Goal: Use online tool/utility: Utilize a website feature to perform a specific function

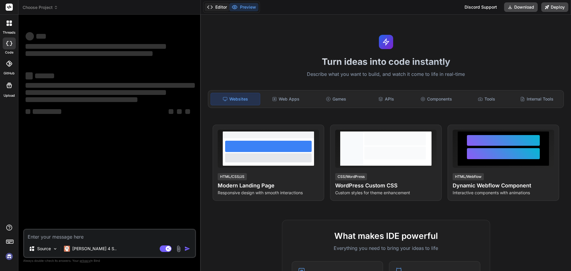
click at [217, 7] on button "Editor" at bounding box center [217, 7] width 25 height 8
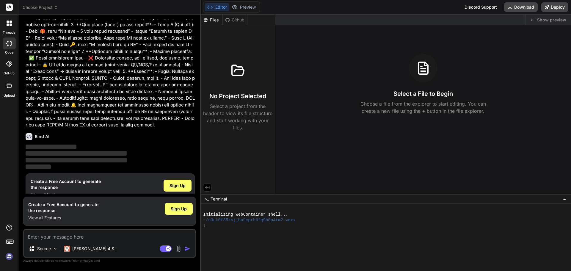
scroll to position [70, 0]
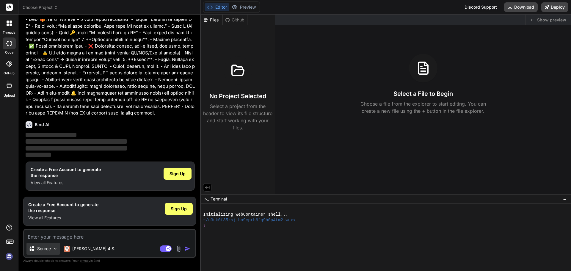
click at [55, 249] on img at bounding box center [55, 248] width 5 height 5
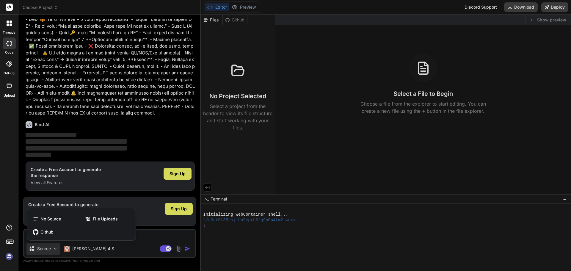
click at [55, 249] on div at bounding box center [285, 135] width 571 height 271
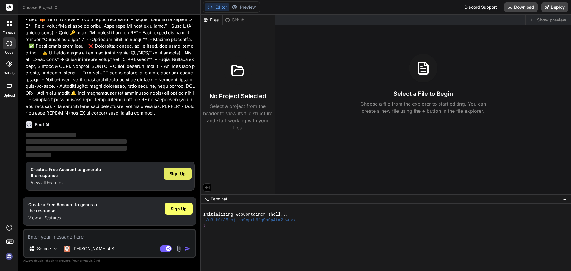
click at [177, 172] on span "Sign Up" at bounding box center [178, 174] width 16 height 6
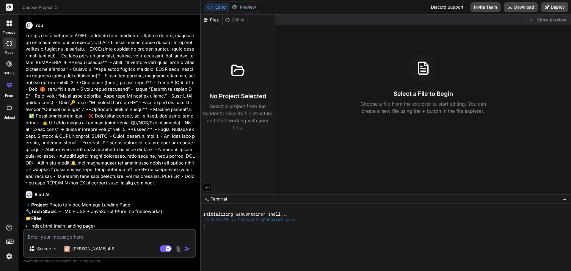
type textarea "x"
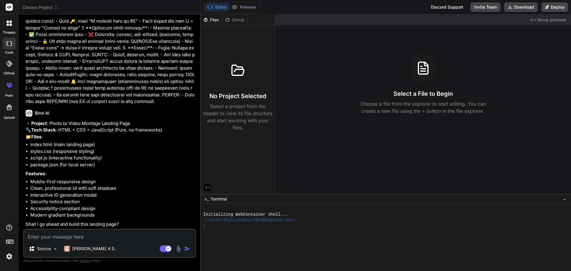
scroll to position [95, 0]
click at [90, 238] on textarea at bounding box center [109, 235] width 171 height 11
type textarea "y"
type textarea "x"
type textarea "ye"
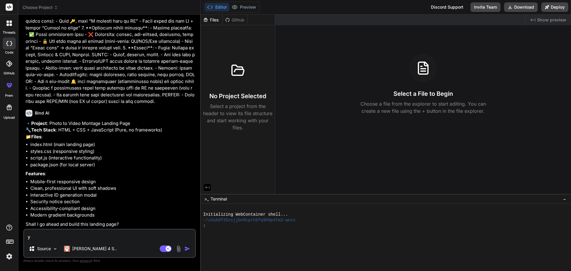
type textarea "x"
type textarea "yes"
type textarea "x"
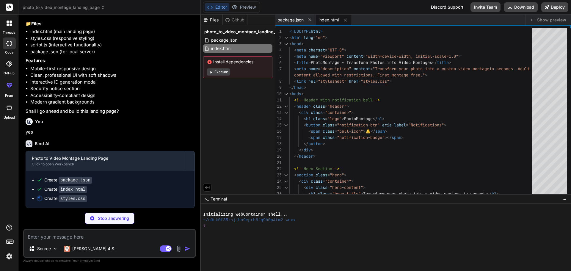
scroll to position [208, 0]
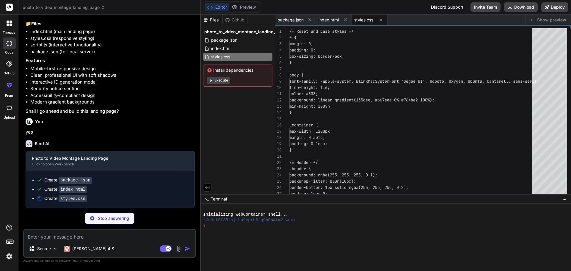
type textarea "x"
type textarea "outline-offset: 2px; }"
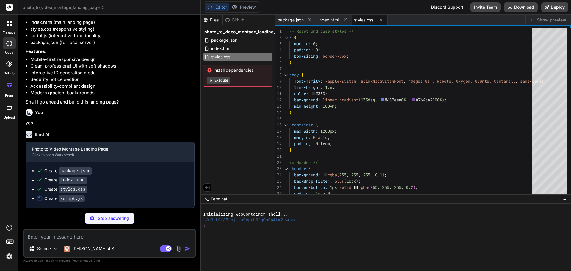
scroll to position [217, 0]
type textarea "x"
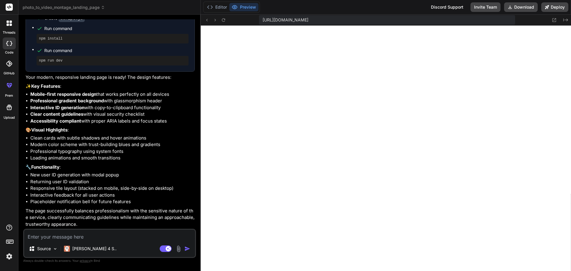
scroll to position [397, 0]
click at [212, 7] on icon at bounding box center [210, 7] width 6 height 6
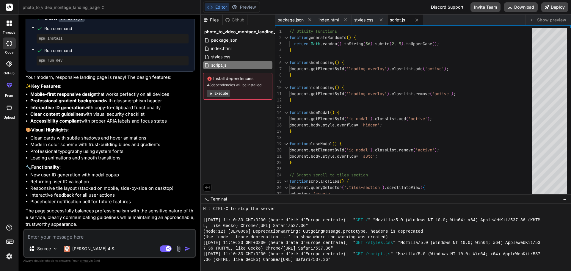
click at [218, 95] on button "Execute" at bounding box center [218, 93] width 23 height 7
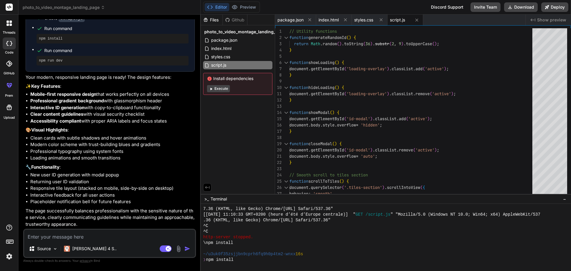
scroll to position [339, 0]
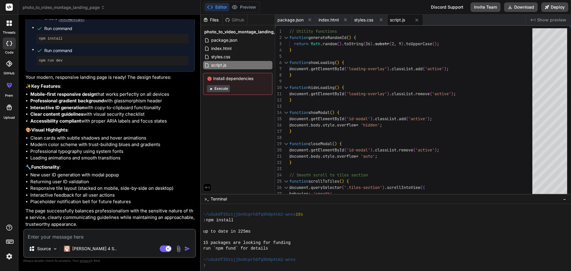
type textarea "x"
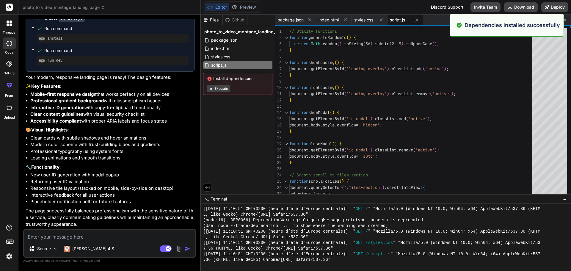
scroll to position [559, 0]
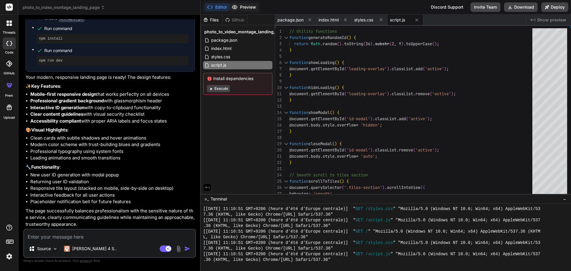
click at [247, 7] on button "Preview" at bounding box center [243, 7] width 29 height 8
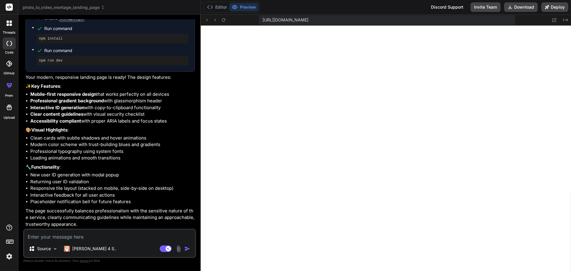
click at [87, 236] on textarea at bounding box center [109, 235] width 171 height 11
type textarea "M"
type textarea "x"
type textarea "MO"
type textarea "x"
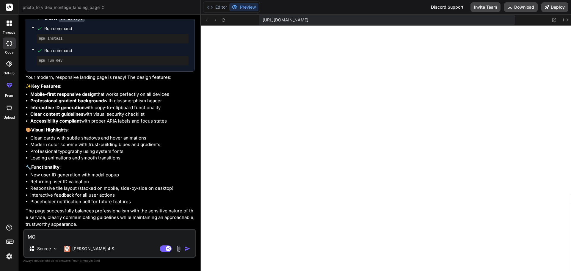
type textarea "MOn"
type textarea "x"
type textarea "MOn"
type textarea "x"
type textarea "MOn s"
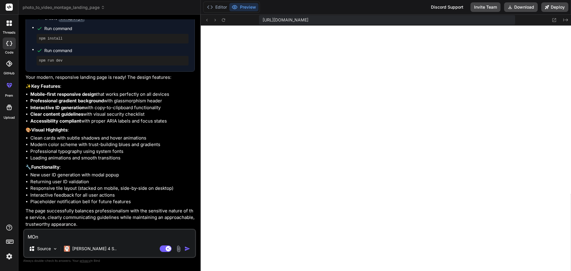
type textarea "x"
type textarea "MOn si"
type textarea "x"
type textarea "MOn sit"
type textarea "x"
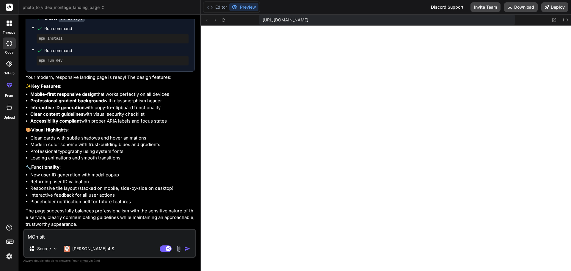
type textarea "MOn site"
type textarea "x"
type textarea "MOn site"
type textarea "x"
type textarea "MOn site e"
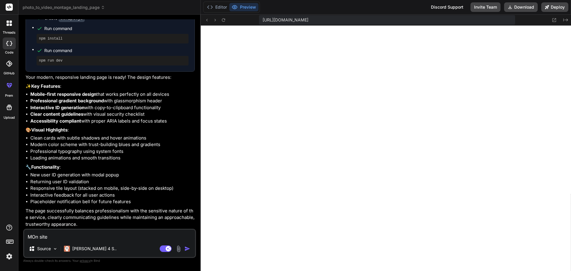
type textarea "x"
type textarea "MOn site es"
type textarea "x"
type textarea "MOn site est"
type textarea "x"
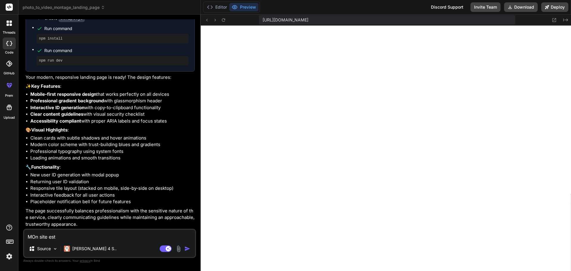
type textarea "MOn site est"
type textarea "x"
type textarea "MOn site est f"
type textarea "x"
type textarea "MOn site est fr"
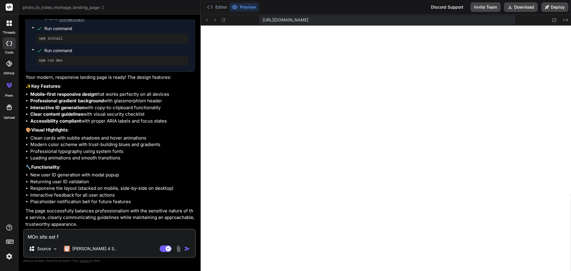
type textarea "x"
type textarea "MOn site est fra"
type textarea "x"
type textarea "MOn site est fran"
type textarea "x"
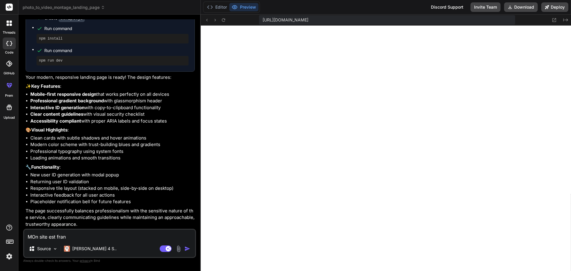
type textarea "MOn site est franc"
type textarea "x"
type textarea "MOn site est franco"
type textarea "x"
type textarea "MOn site est francop"
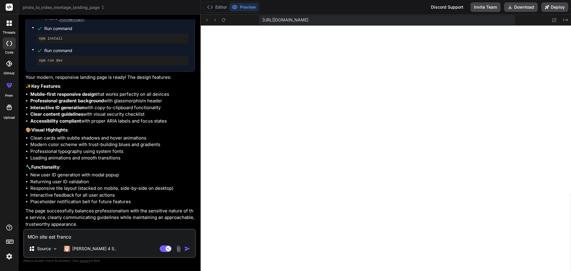
type textarea "x"
type textarea "MOn site est francoph"
type textarea "x"
type textarea "MOn site est francopho"
type textarea "x"
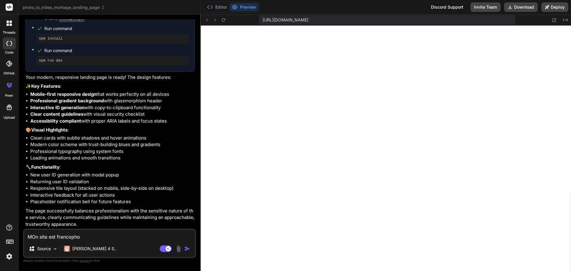
type textarea "MOn site est francophon"
type textarea "x"
type textarea "MOn site est francophone"
type textarea "x"
type textarea "MOn site est francophone."
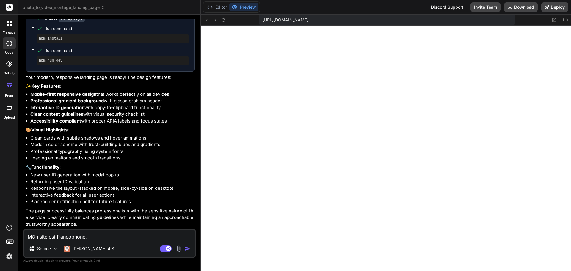
type textarea "x"
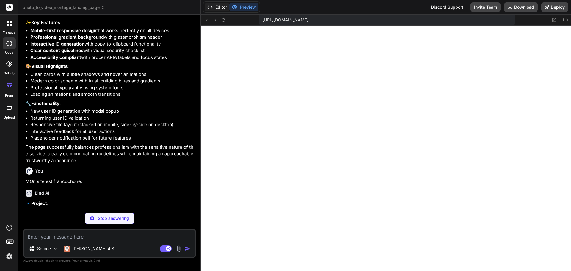
scroll to position [459, 0]
click at [220, 6] on button "Editor" at bounding box center [217, 7] width 25 height 8
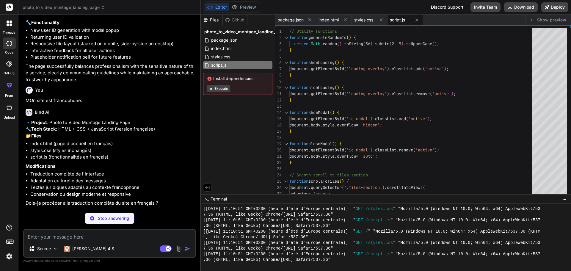
scroll to position [534, 0]
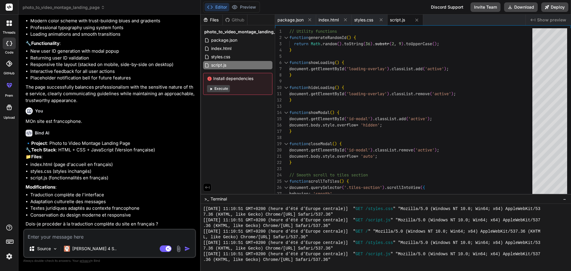
type textarea "x"
click at [106, 233] on textarea at bounding box center [109, 235] width 171 height 11
type textarea "o"
type textarea "x"
type textarea "ou"
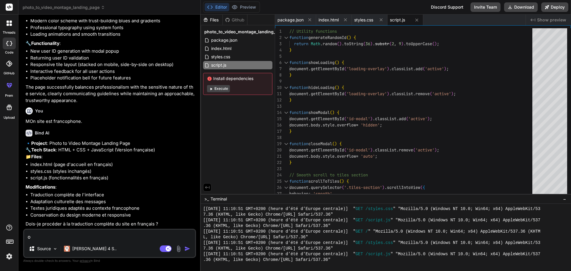
type textarea "x"
type textarea "oui"
type textarea "x"
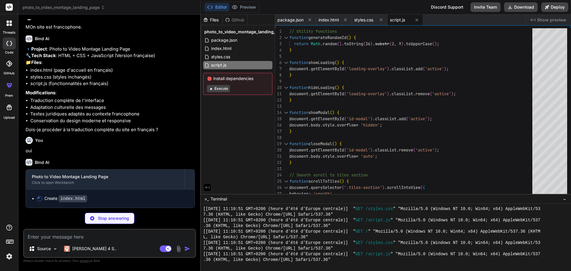
scroll to position [629, 0]
type textarea "x"
type textarea "</html>"
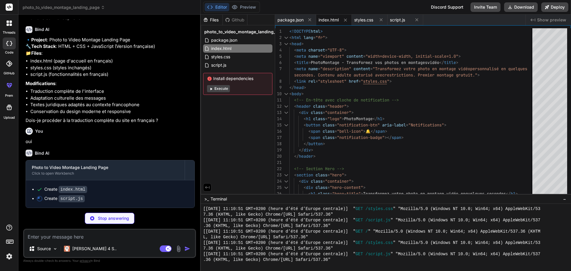
scroll to position [638, 0]
type textarea "x"
type textarea "});"
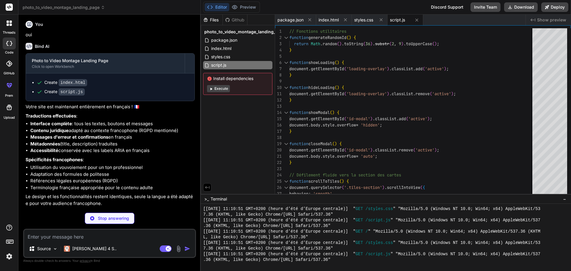
scroll to position [724, 0]
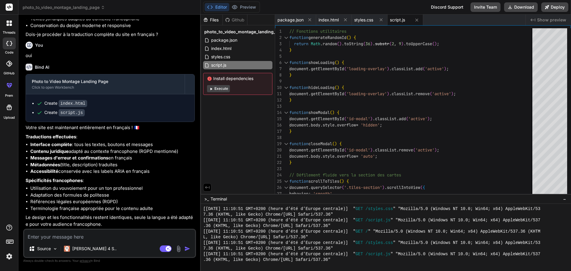
click at [225, 90] on button "Execute" at bounding box center [218, 88] width 23 height 7
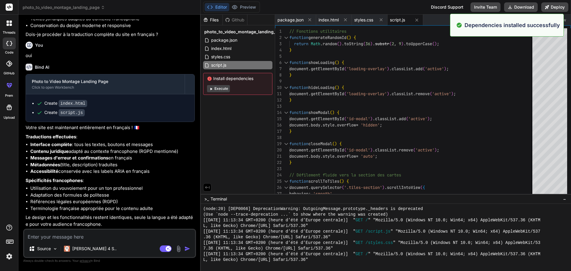
scroll to position [859, 0]
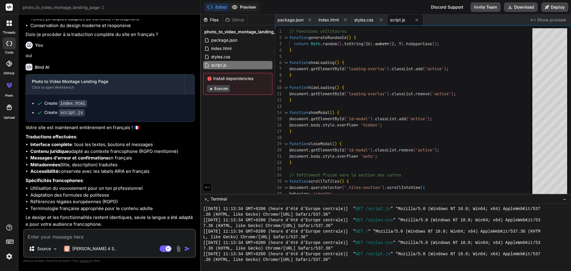
click at [250, 7] on button "Preview" at bounding box center [243, 7] width 29 height 8
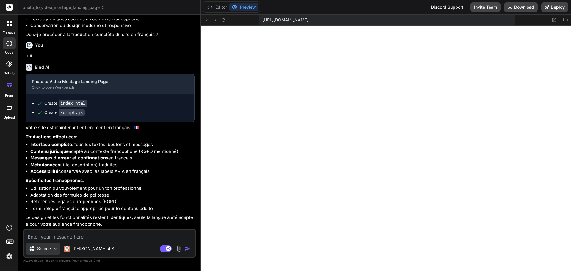
click at [53, 249] on div "Source" at bounding box center [43, 249] width 34 height 12
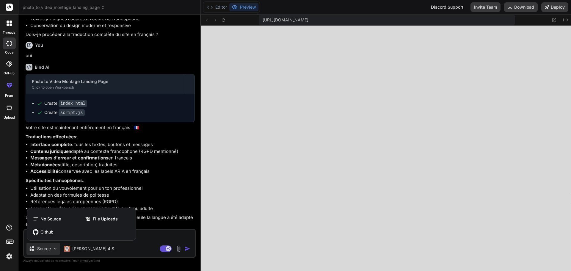
click at [130, 249] on div at bounding box center [285, 135] width 571 height 271
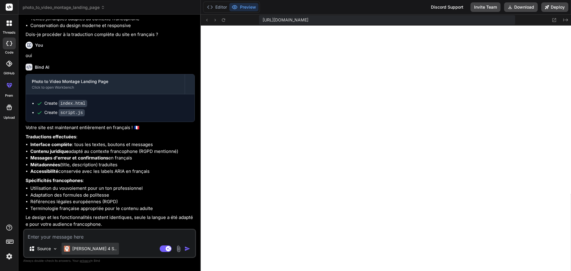
click at [87, 250] on p "[PERSON_NAME] 4 S.." at bounding box center [94, 249] width 44 height 6
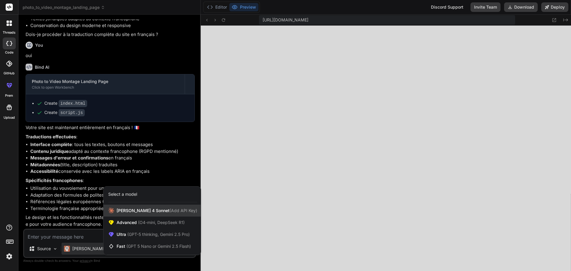
click at [170, 211] on span "(Add API Key)" at bounding box center [184, 210] width 28 height 5
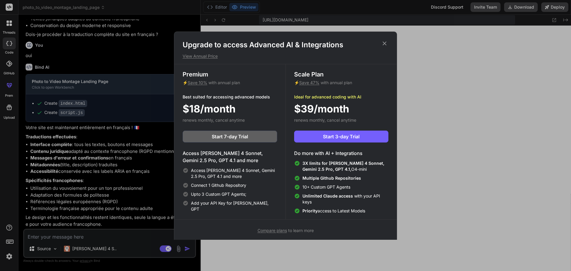
click at [386, 43] on icon at bounding box center [384, 43] width 7 height 7
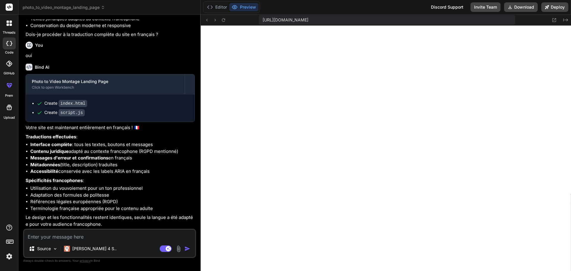
click at [7, 28] on div at bounding box center [9, 23] width 12 height 12
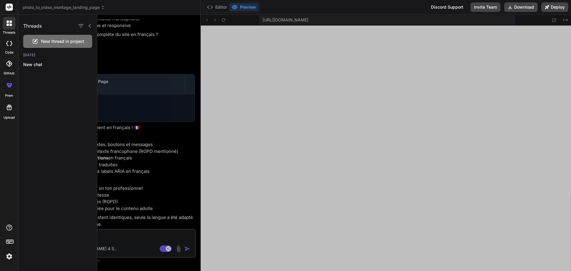
click at [157, 54] on div at bounding box center [334, 143] width 474 height 256
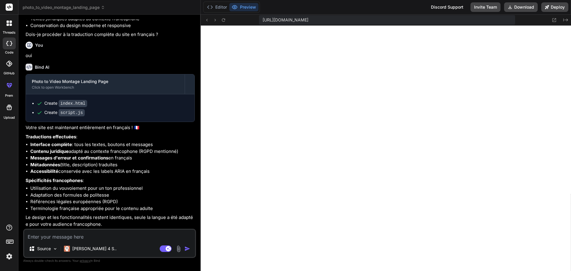
click at [7, 9] on rect at bounding box center [9, 7] width 7 height 7
click at [90, 212] on icon at bounding box center [89, 214] width 4 height 4
click at [51, 249] on div "Source" at bounding box center [43, 249] width 34 height 12
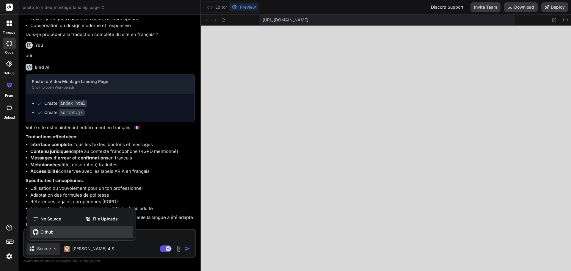
click at [41, 229] on span "Github" at bounding box center [46, 232] width 13 height 6
type textarea "x"
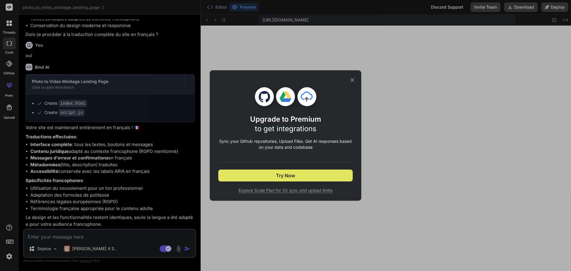
click at [333, 176] on button "Try Now" at bounding box center [285, 176] width 134 height 12
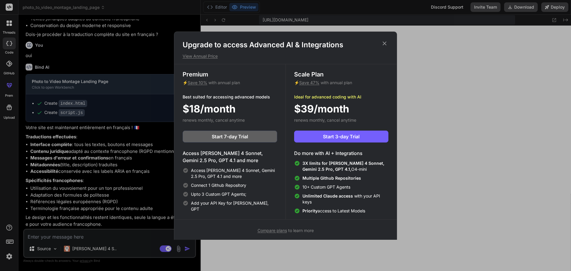
click at [385, 43] on icon at bounding box center [384, 43] width 7 height 7
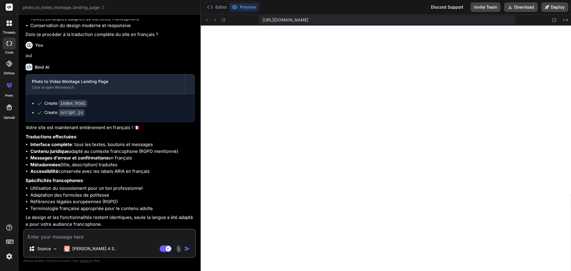
click at [101, 236] on textarea at bounding box center [109, 235] width 171 height 11
type textarea "j"
type textarea "x"
type textarea "je"
type textarea "x"
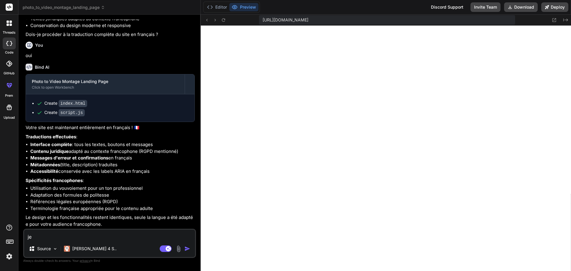
type textarea "je"
type textarea "x"
type textarea "je n"
type textarea "x"
type textarea "je ne"
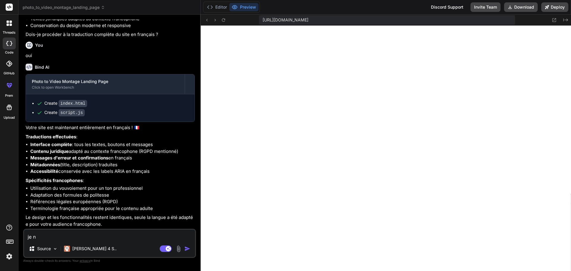
type textarea "x"
type textarea "je ne"
type textarea "x"
type textarea "je ne v"
type textarea "x"
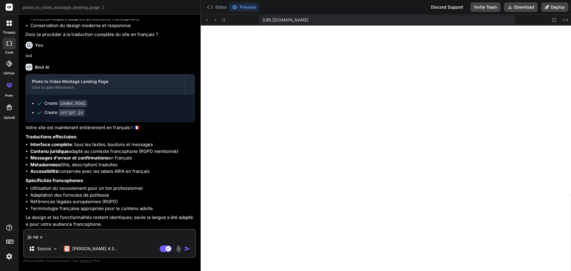
type textarea "je ne ve"
type textarea "x"
type textarea "je ne veu"
type textarea "x"
type textarea "je ne veux"
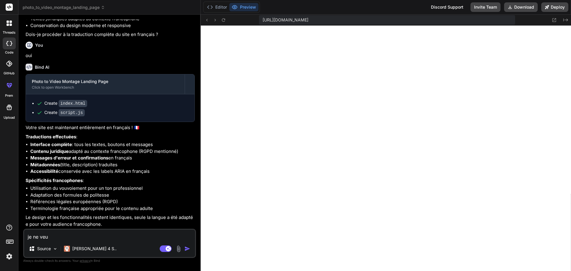
type textarea "x"
type textarea "je ne veux"
type textarea "x"
type textarea "je ne veux p"
type textarea "x"
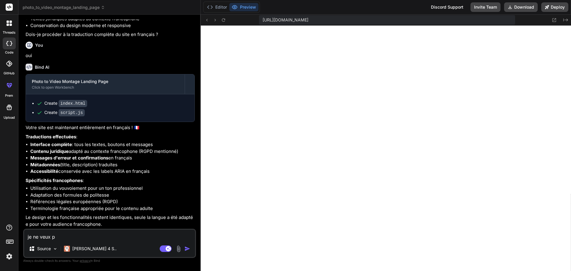
type textarea "je ne veux pl"
type textarea "x"
type textarea "je ne veux plu"
type textarea "x"
type textarea "je ne veux plus"
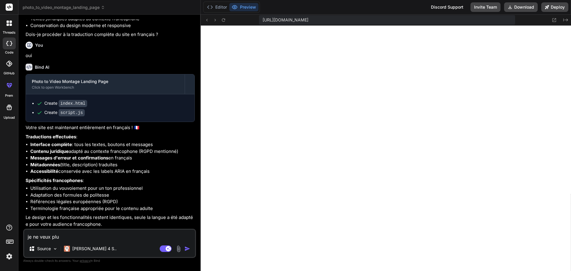
type textarea "x"
type textarea "je ne veux plus"
type textarea "x"
type textarea "je ne veux plus d"
type textarea "x"
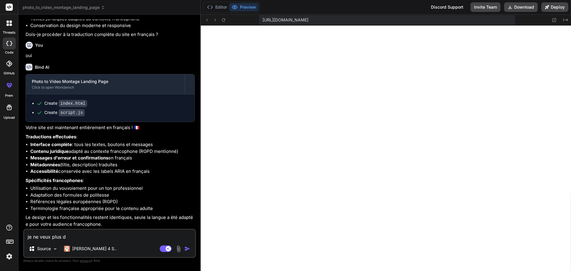
type textarea "je ne veux plus de"
type textarea "x"
type textarea "je ne veux plus des"
type textarea "x"
type textarea "je ne veux plus dess"
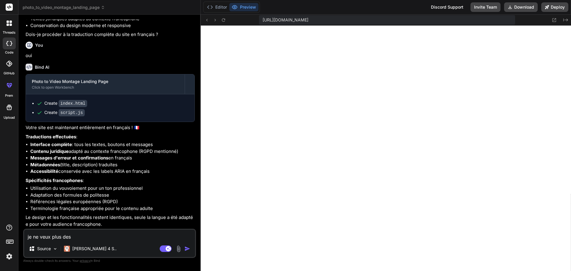
type textarea "x"
type textarea "je ne veux plus dessa"
type textarea "x"
type textarea "je ne veux plus dessai"
type textarea "x"
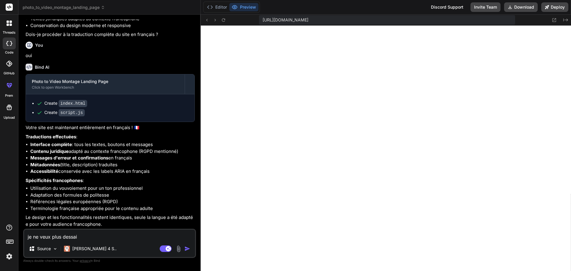
type textarea "je ne veux plus dessai"
type textarea "x"
type textarea "je ne veux plus dessai g"
type textarea "x"
type textarea "je ne veux plus dessai gr"
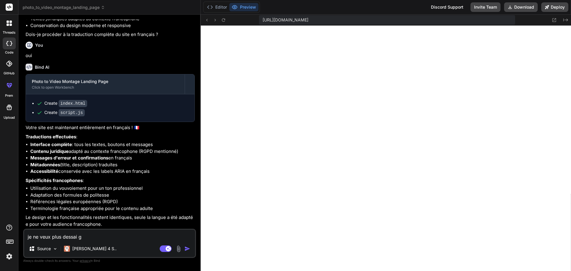
type textarea "x"
type textarea "je ne veux plus dessai gra"
type textarea "x"
type textarea "je ne veux plus dessai grat"
type textarea "x"
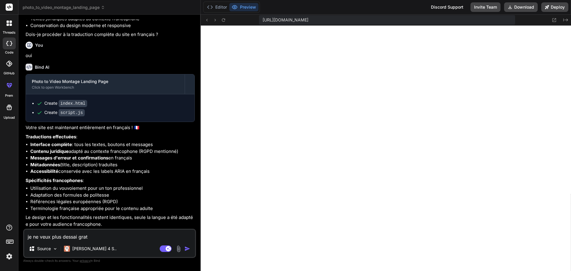
type textarea "je ne veux plus dessai gratu"
type textarea "x"
type textarea "je ne veux plus dessai gratui"
type textarea "x"
type textarea "je ne veux plus dessai gratuit"
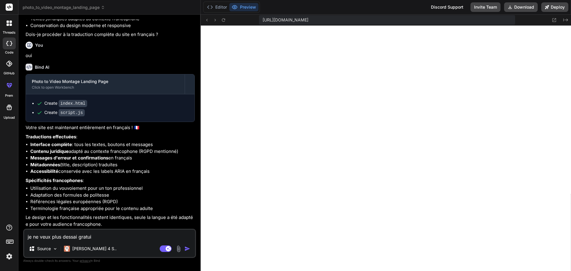
type textarea "x"
type textarea "je ne veux plus dessai gratuit."
type textarea "x"
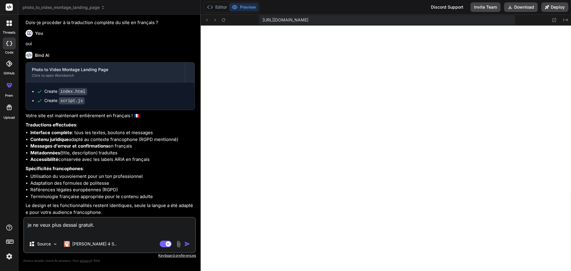
type textarea "je ne veux plus dessai gratuit. J"
type textarea "x"
type textarea "je ne veux plus dessai gratuit. Je"
type textarea "x"
type textarea "je ne veux plus dessai gratuit. Je"
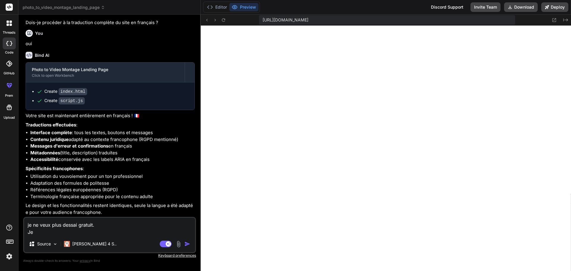
type textarea "x"
type textarea "je ne veux plus dessai gratuit. Je v"
type textarea "x"
type textarea "je ne veux plus dessai gratuit. Je ve"
type textarea "x"
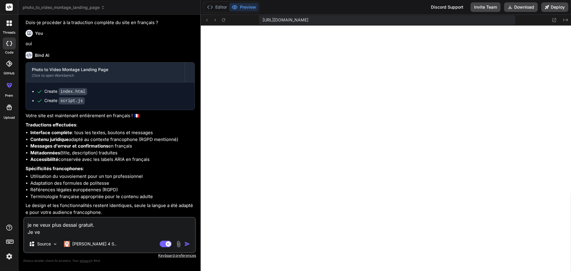
type textarea "je ne veux plus dessai gratuit. Je veu"
type textarea "x"
type textarea "je ne veux plus dessai gratuit. Je veux"
type textarea "x"
type textarea "je ne veux plus dessai gratuit. Je veux"
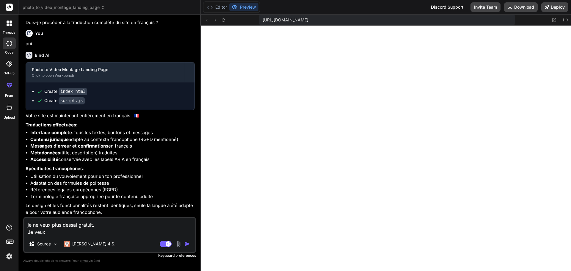
type textarea "x"
type textarea "je ne veux plus dessai gratuit. Je veux u"
type textarea "x"
type textarea "je ne veux plus dessai gratuit. Je veux un"
type textarea "x"
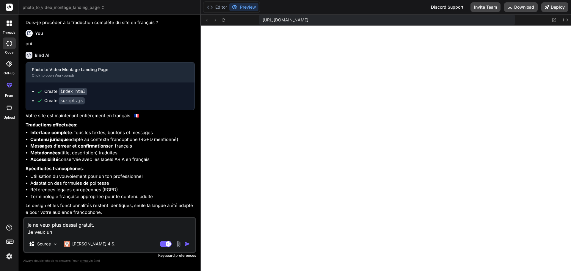
type textarea "je ne veux plus dessai gratuit. Je veux un"
type textarea "x"
type textarea "je ne veux plus dessai gratuit. Je veux un d"
type textarea "x"
type textarea "je ne veux plus dessai gratuit. Je veux un de"
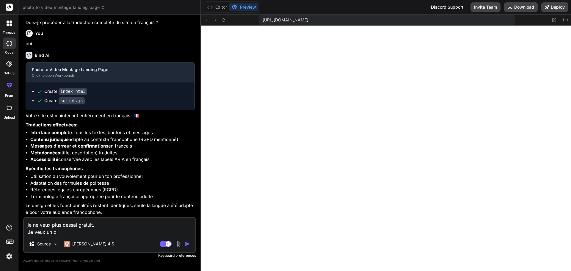
type textarea "x"
type textarea "je ne veux plus dessai gratuit. Je veux un des"
type textarea "x"
type textarea "je ne veux plus dessai gratuit. Je veux un desi"
type textarea "x"
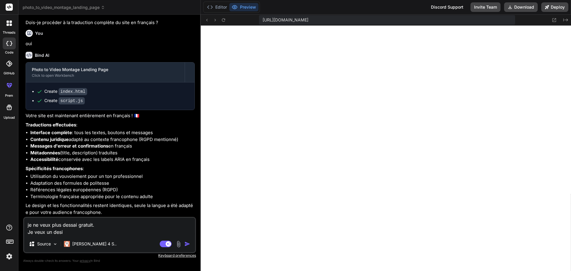
type textarea "je ne veux plus dessai gratuit. Je veux un desig"
type textarea "x"
type textarea "je ne veux plus dessai gratuit. Je veux un desigh"
type textarea "x"
type textarea "je ne veux plus dessai gratuit. Je veux un desighn"
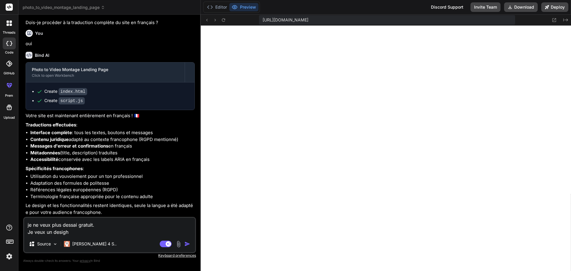
type textarea "x"
type textarea "je ne veux plus dessai gratuit. Je veux un desigh"
type textarea "x"
type textarea "je ne veux plus dessai gratuit. Je veux un desig"
type textarea "x"
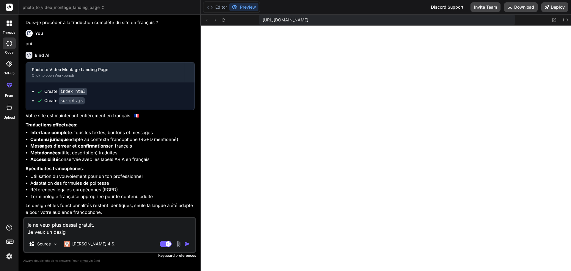
type textarea "je ne veux plus dessai gratuit. Je veux un design"
type textarea "x"
type textarea "je ne veux plus dessai gratuit. Je veux un design"
type textarea "x"
type textarea "je ne veux plus dessai gratuit. Je veux un design s"
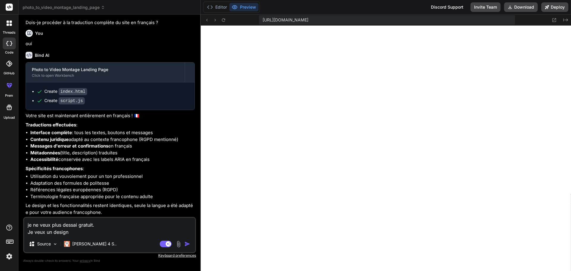
type textarea "x"
type textarea "je ne veux plus dessai gratuit. Je veux un design so"
type textarea "x"
type textarea "je ne veux plus dessai gratuit. Je veux un design sob"
type textarea "x"
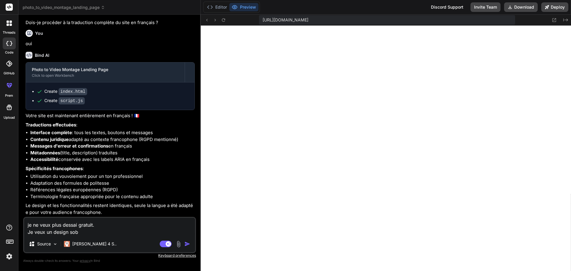
type textarea "je ne veux plus dessai gratuit. Je veux un design sobr"
type textarea "x"
type textarea "je ne veux plus dessai gratuit. Je veux un design sobre"
type textarea "x"
type textarea "je ne veux plus dessai gratuit. Je veux un design sobre"
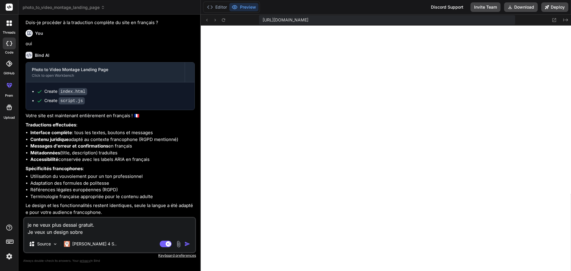
type textarea "x"
type textarea "je ne veux plus dessai gratuit. Je veux un design sobre é"
type textarea "x"
type textarea "je ne veux plus dessai gratuit. Je veux un design sobre ép"
type textarea "x"
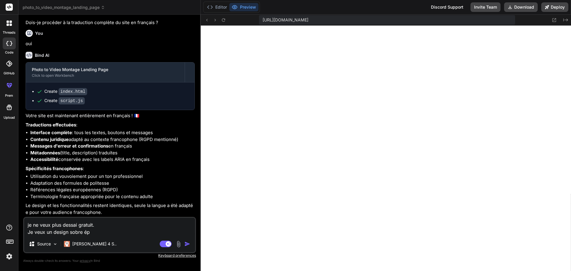
type textarea "je ne veux plus dessai gratuit. Je veux un design sobre épu"
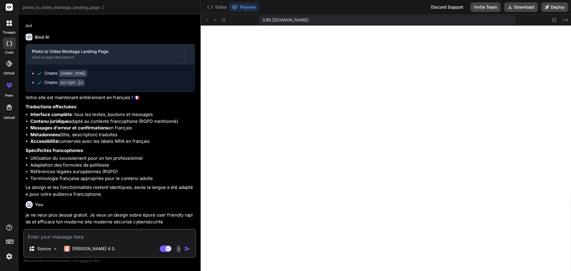
scroll to position [792, 0]
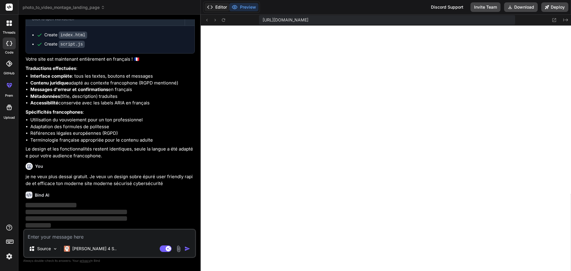
click at [217, 7] on button "Editor" at bounding box center [217, 7] width 25 height 8
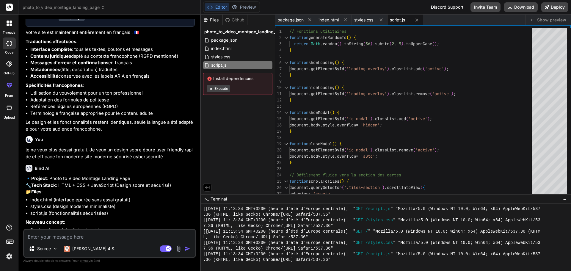
click at [215, 85] on button "Execute" at bounding box center [218, 88] width 23 height 7
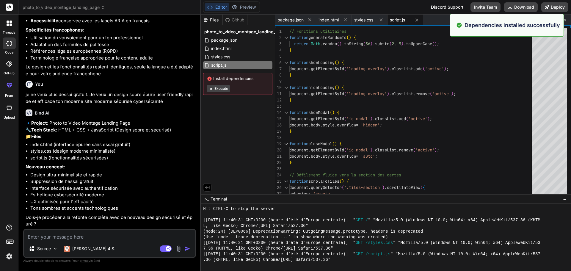
scroll to position [1113, 0]
click at [113, 237] on textarea at bounding box center [109, 235] width 171 height 11
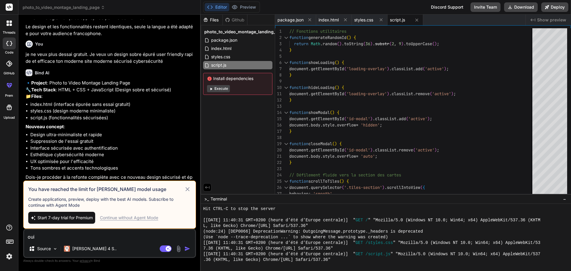
click at [76, 234] on textarea "oui" at bounding box center [109, 235] width 171 height 11
click at [238, 8] on icon at bounding box center [235, 7] width 6 height 6
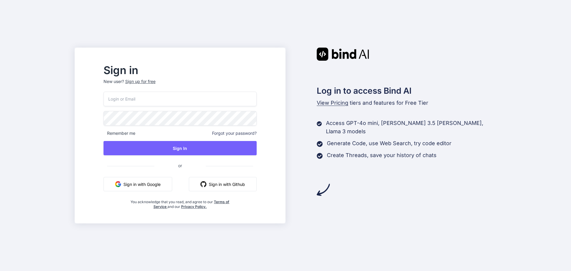
click at [160, 184] on button "Sign in with Google" at bounding box center [137, 184] width 69 height 14
